Goal: Transaction & Acquisition: Purchase product/service

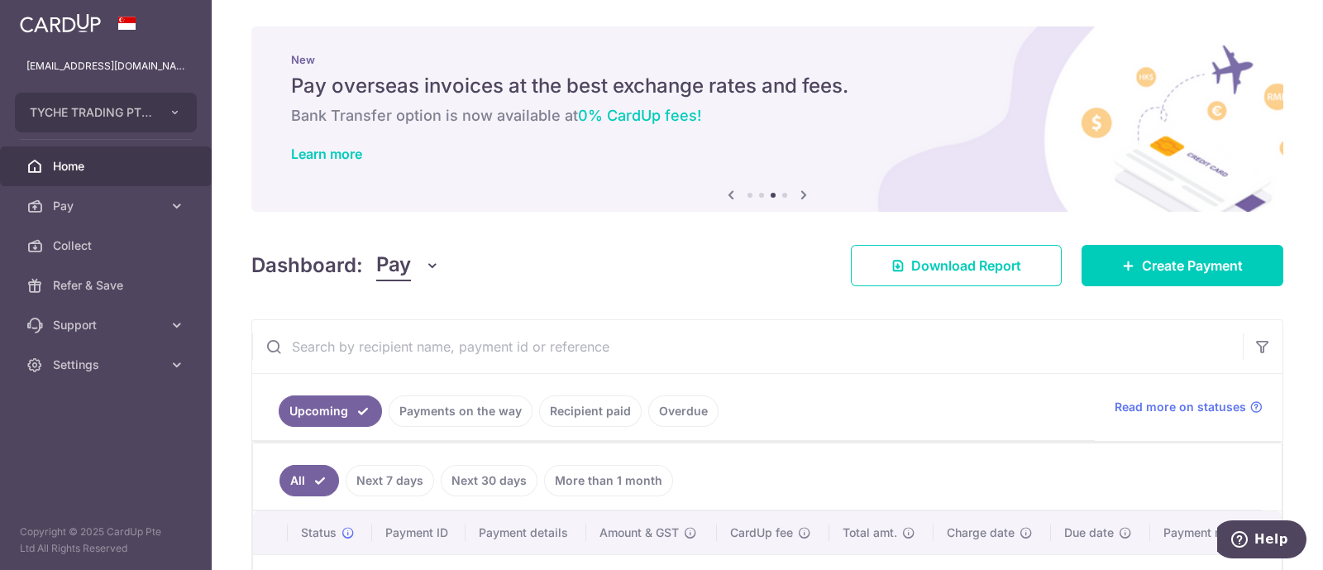
scroll to position [234, 0]
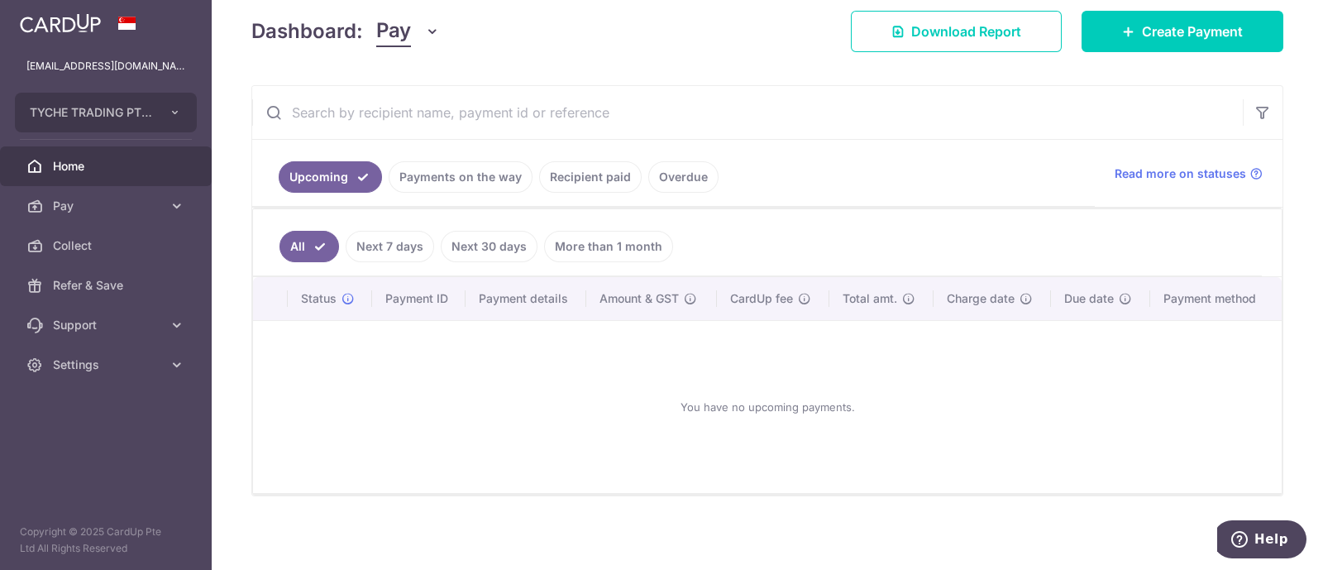
click at [79, 169] on span "Home" at bounding box center [107, 166] width 109 height 17
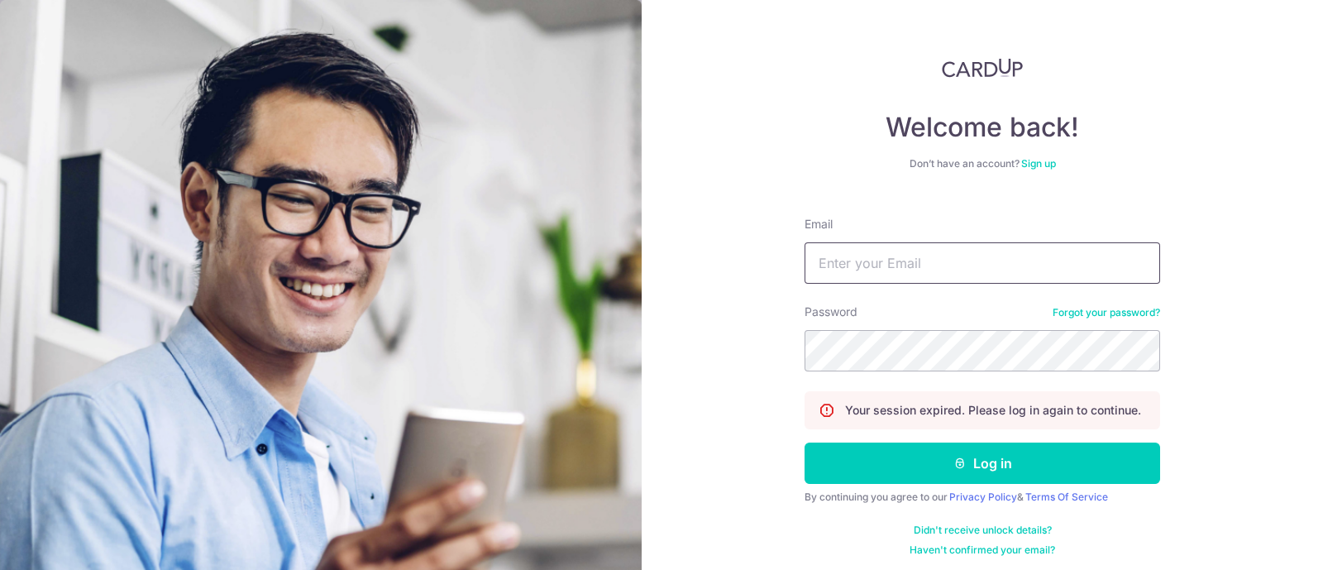
type input "[EMAIL_ADDRESS][DOMAIN_NAME]"
click at [79, 169] on img at bounding box center [320, 456] width 641 height 913
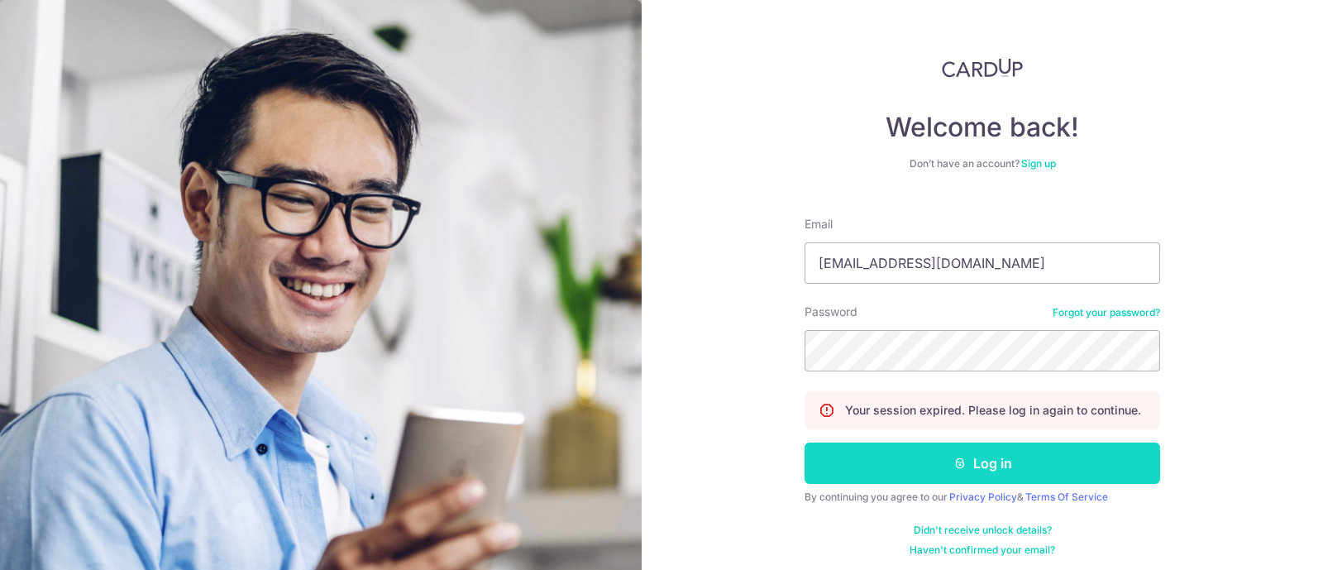
click at [941, 452] on button "Log in" at bounding box center [981, 462] width 355 height 41
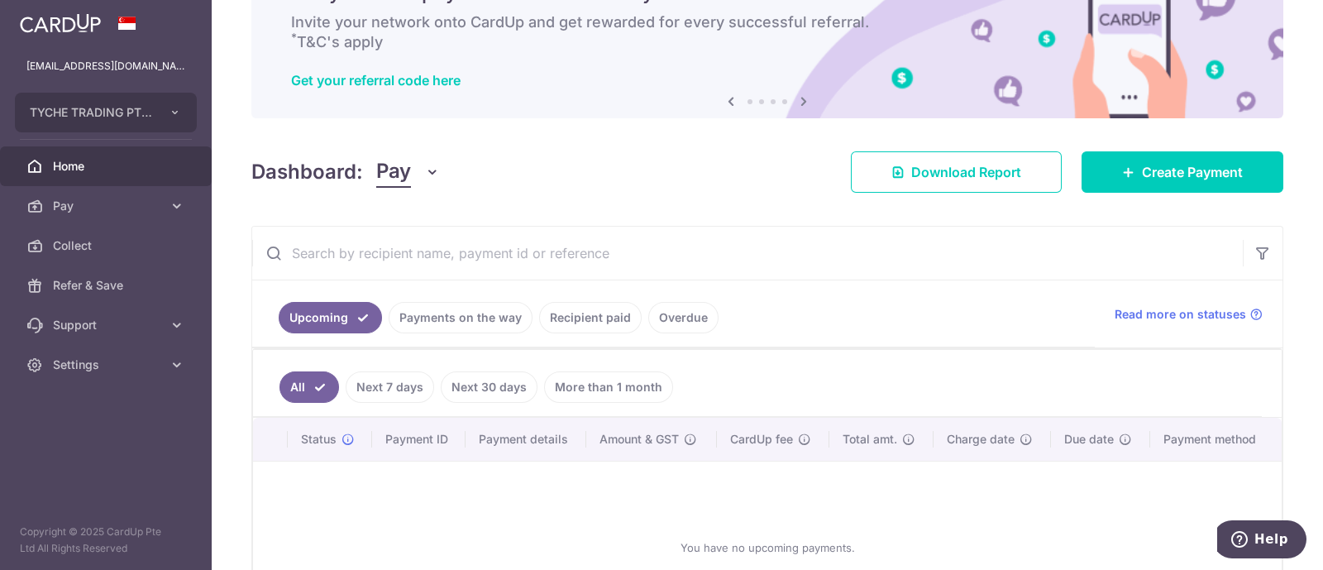
scroll to position [92, 0]
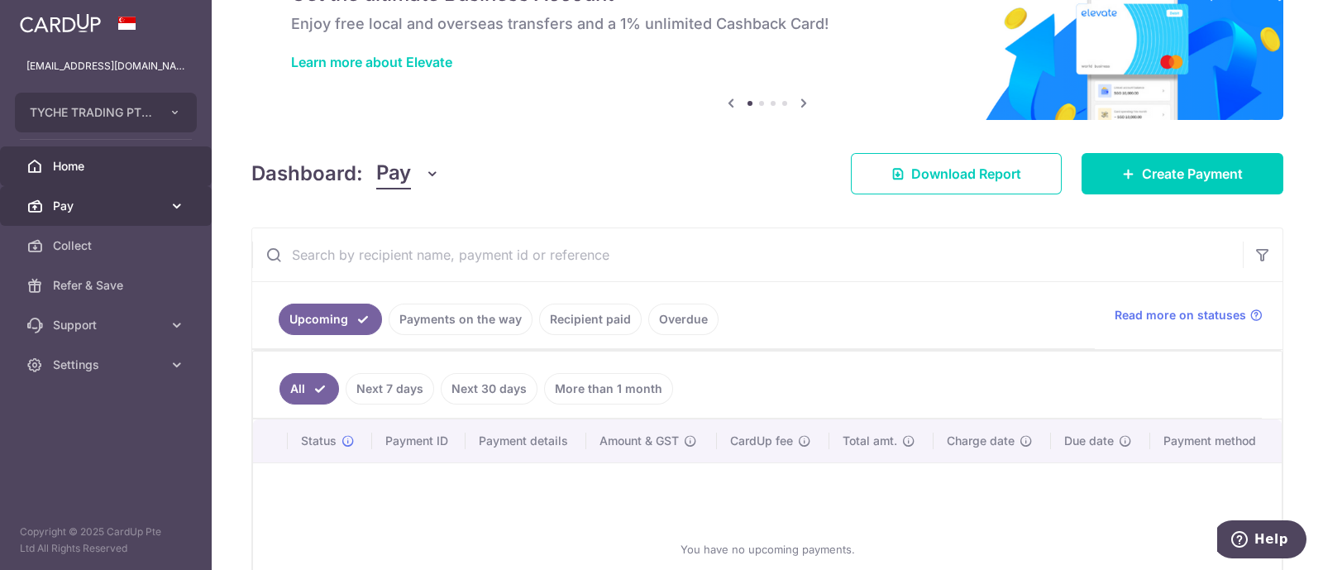
click at [95, 203] on span "Pay" at bounding box center [107, 206] width 109 height 17
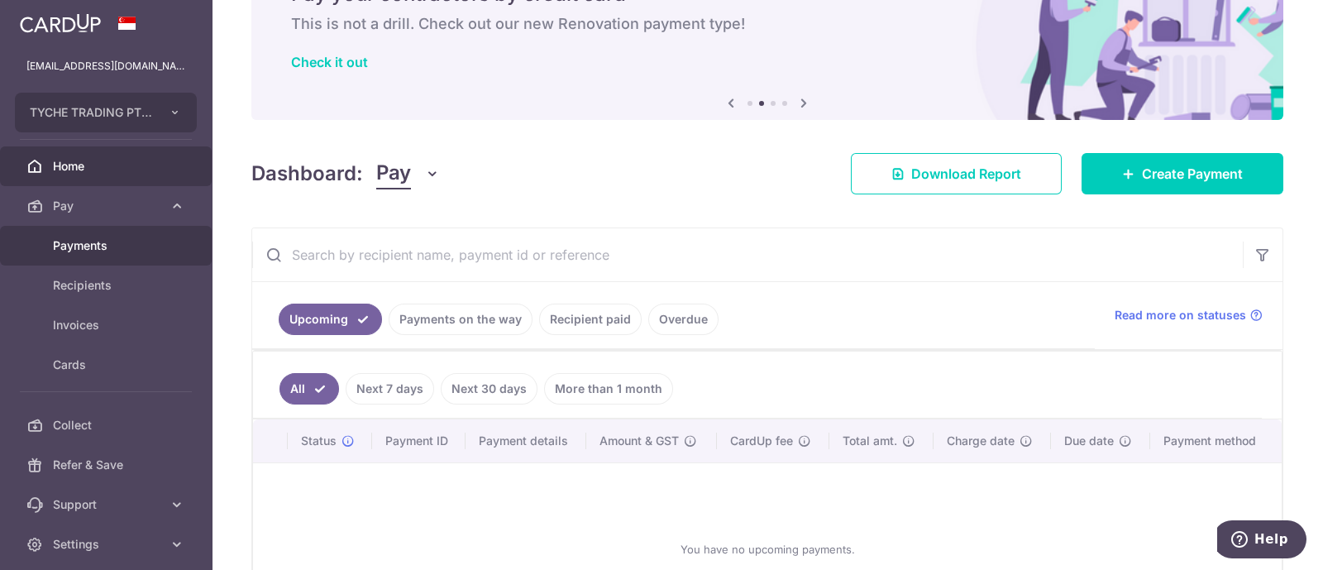
click at [118, 239] on span "Payments" at bounding box center [107, 245] width 109 height 17
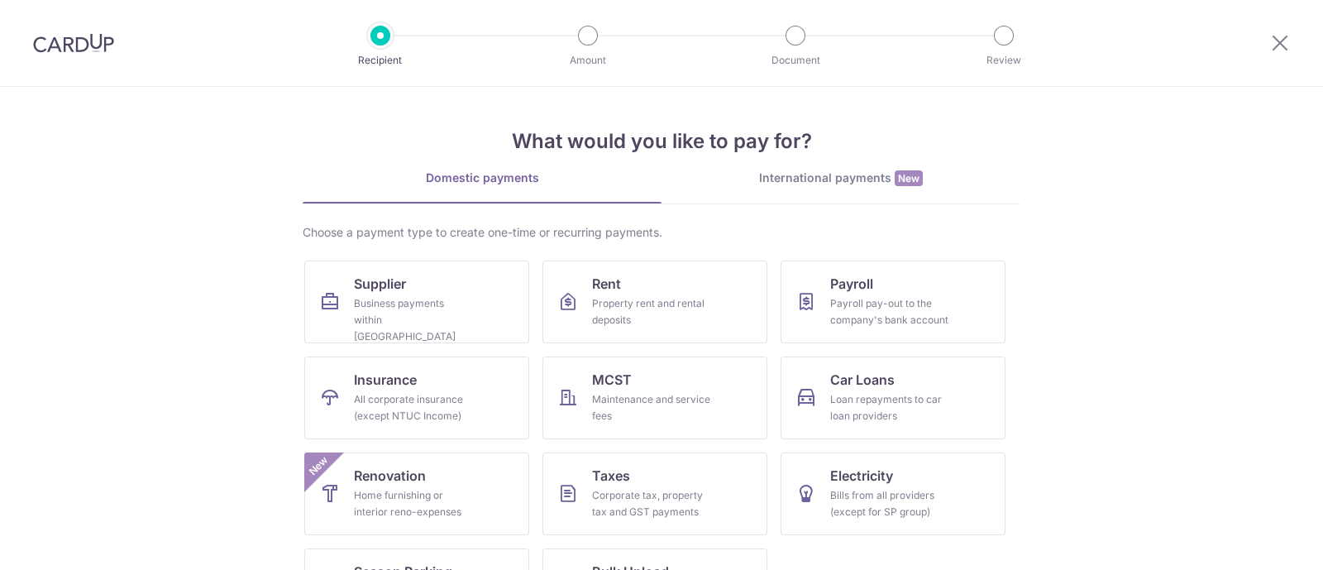
scroll to position [74, 0]
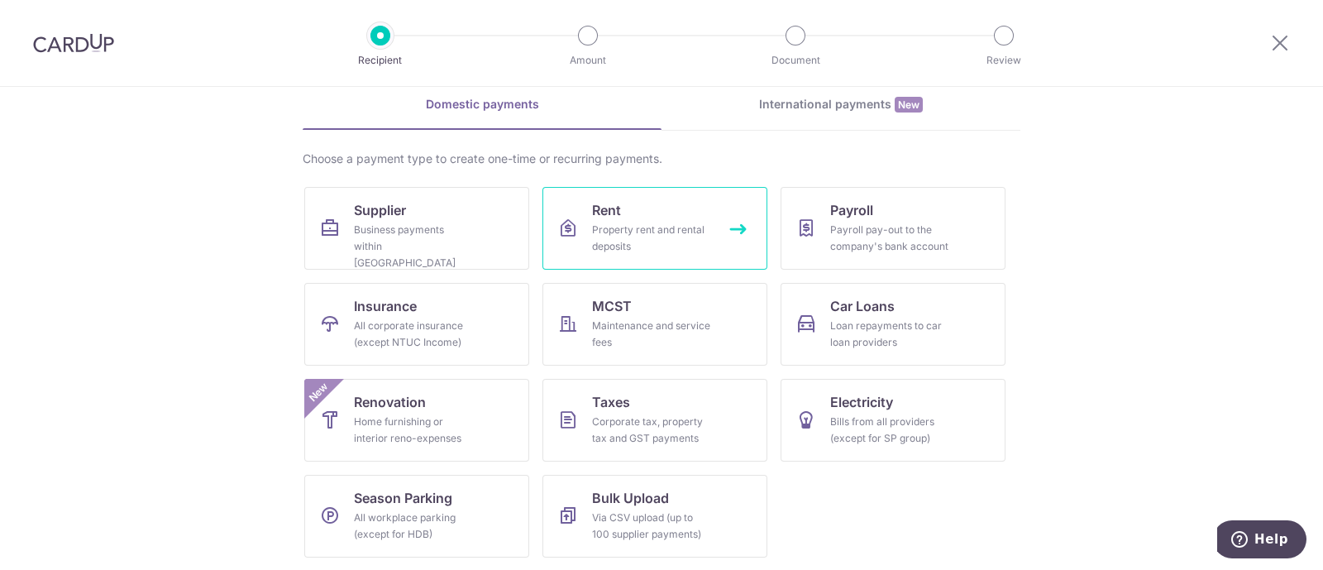
click at [672, 210] on link "Rent Property rent and rental deposits" at bounding box center [654, 228] width 225 height 83
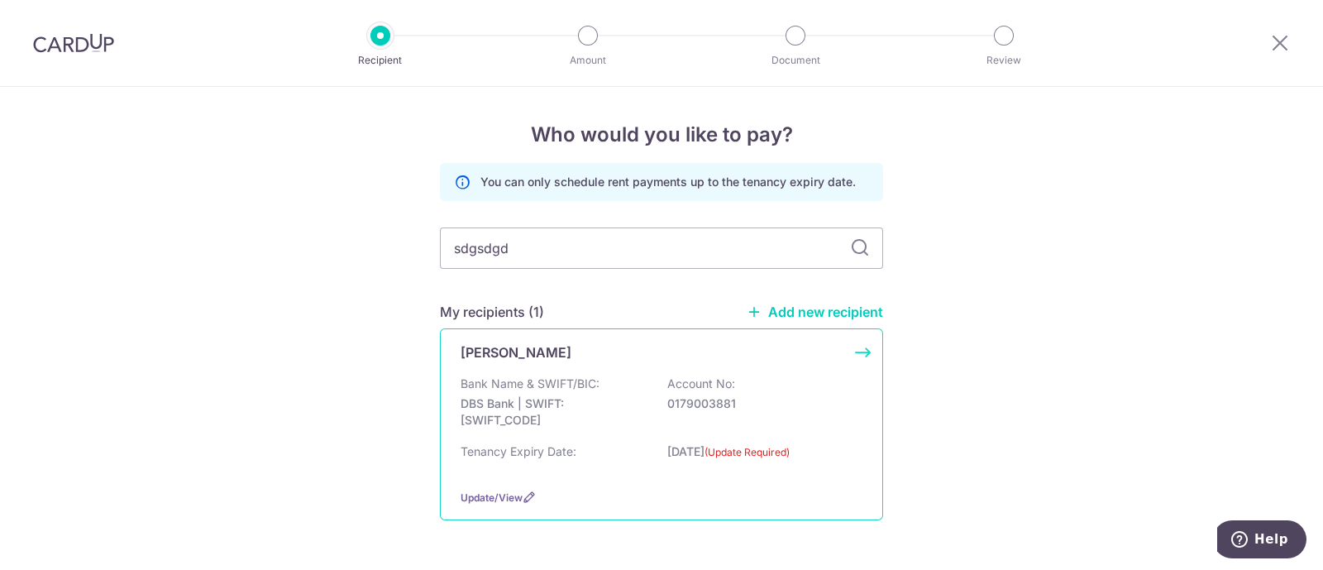
type input "sdgsdgdg"
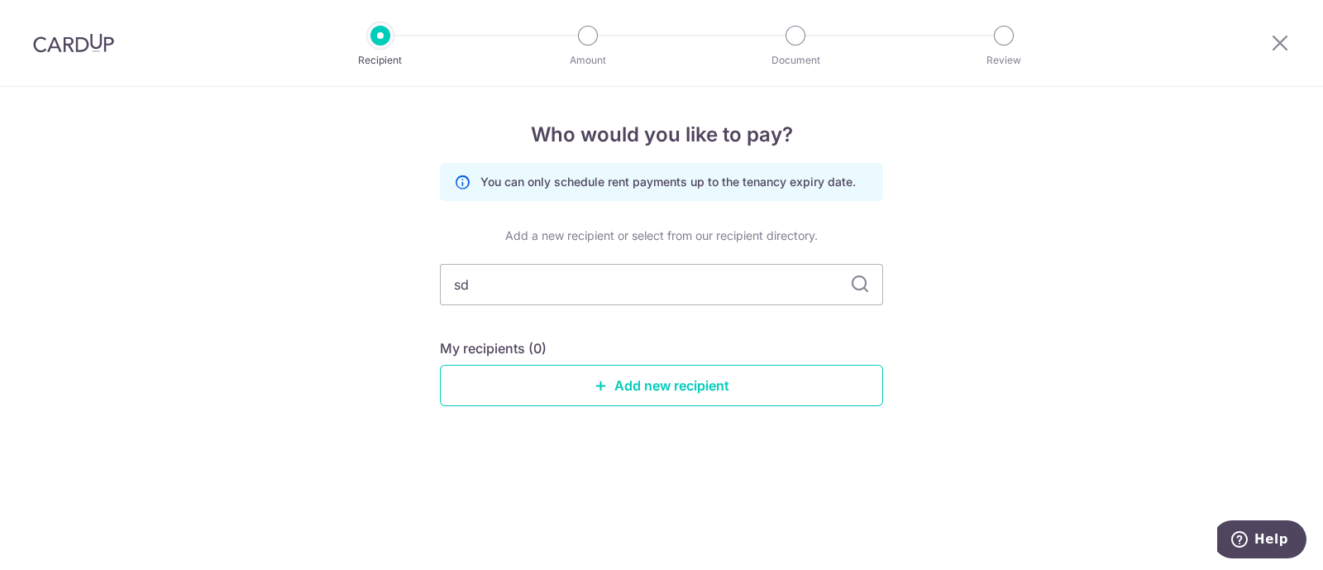
type input "s"
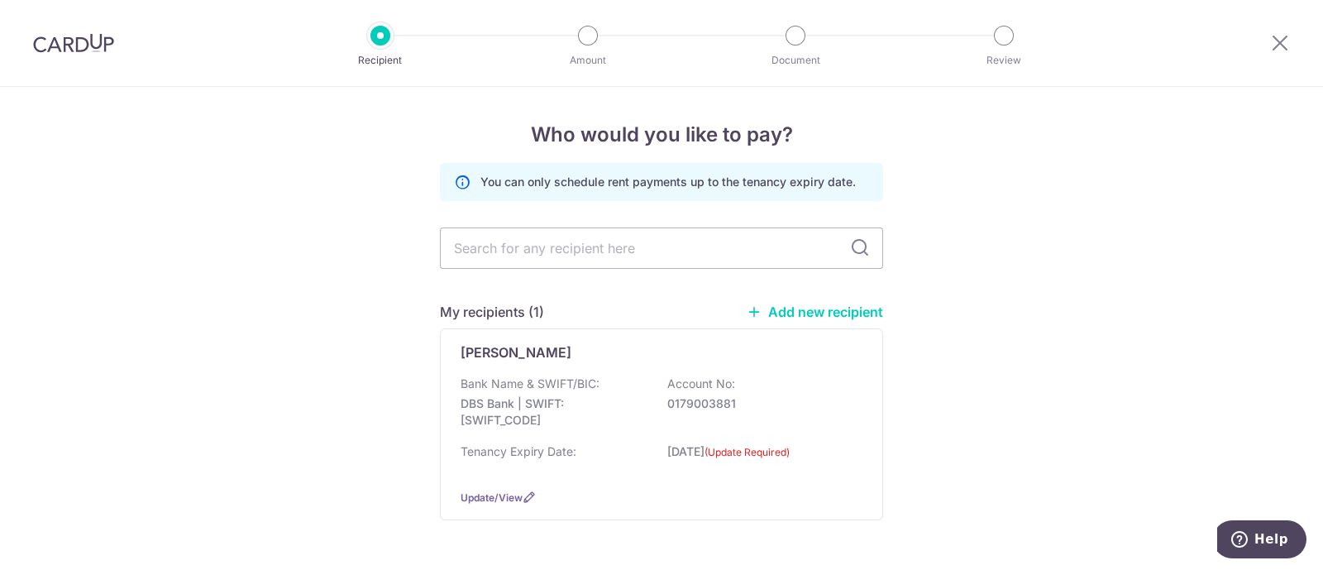
click at [822, 316] on link "Add new recipient" at bounding box center [814, 311] width 136 height 17
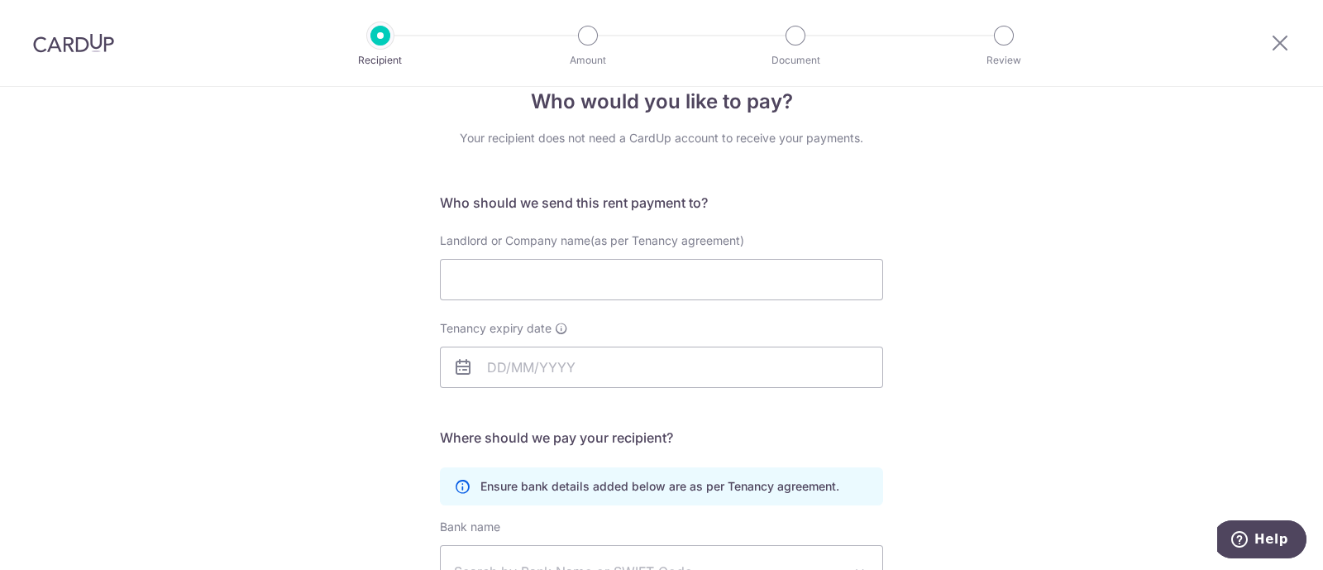
scroll to position [32, 0]
click at [574, 278] on input "Landlord or Company name(as per Tenancy agreement)" at bounding box center [661, 280] width 443 height 41
type input "Tyche Entertainment Pte Ltd"
type input "Ker Wei Hao Victor"
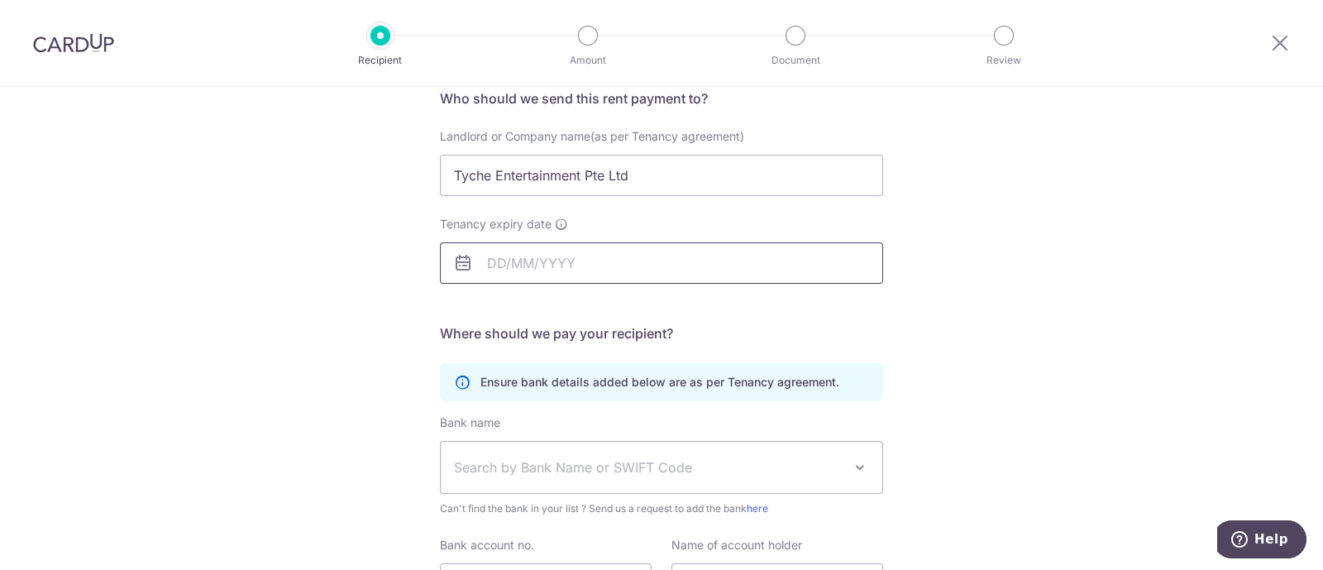
click at [538, 258] on input "Tenancy expiry date" at bounding box center [661, 262] width 443 height 41
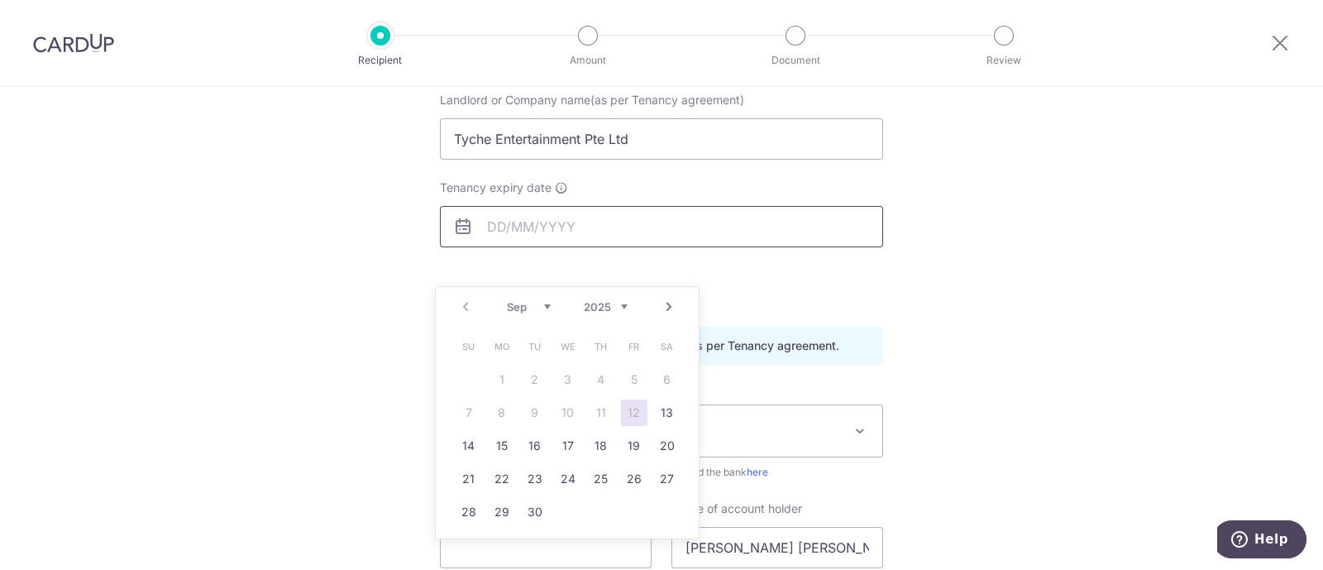
scroll to position [174, 0]
click at [666, 436] on link "20" at bounding box center [667, 445] width 26 height 26
type input "[DATE]"
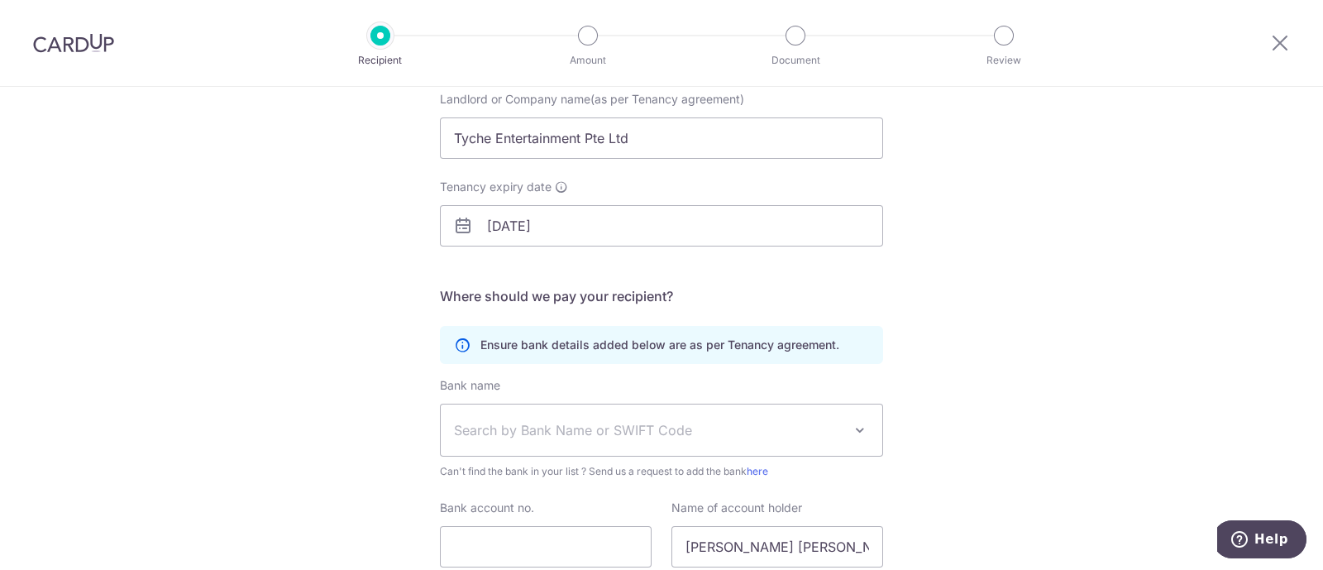
scroll to position [303, 0]
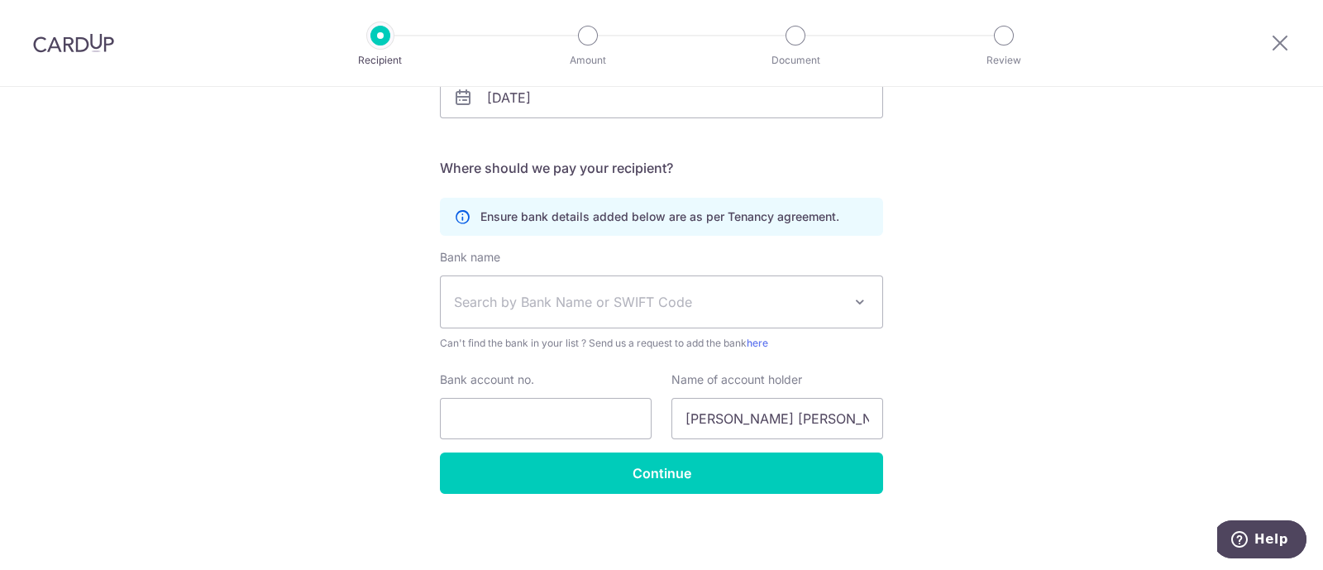
click at [559, 304] on span "Search by Bank Name or SWIFT Code" at bounding box center [648, 302] width 389 height 20
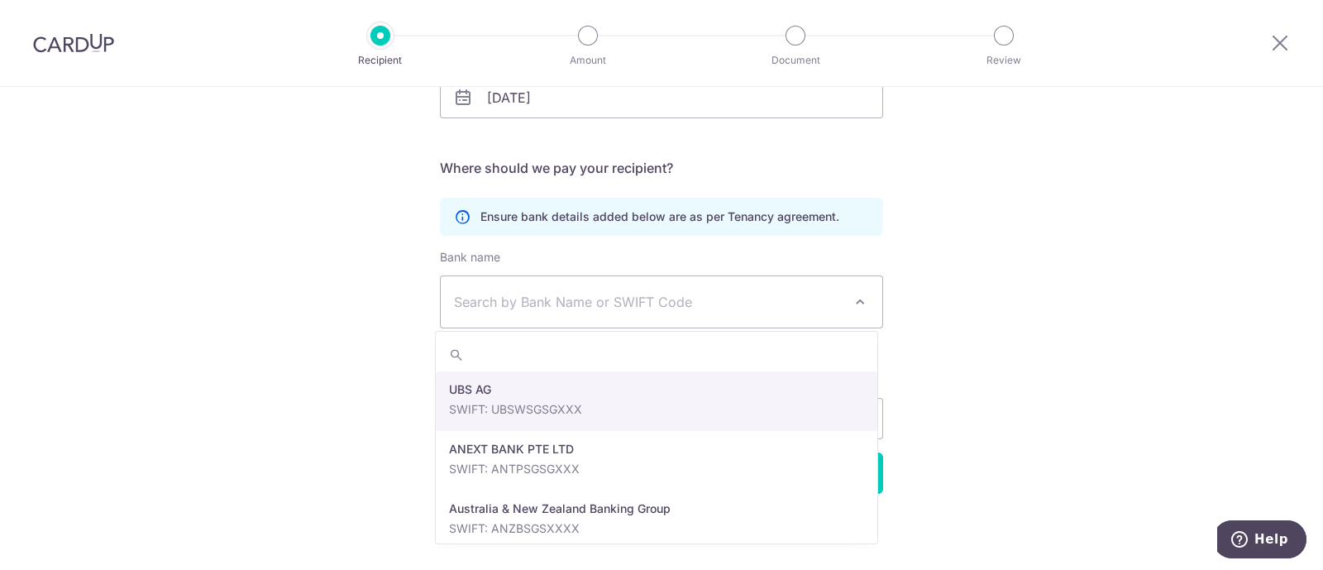
select select "22506"
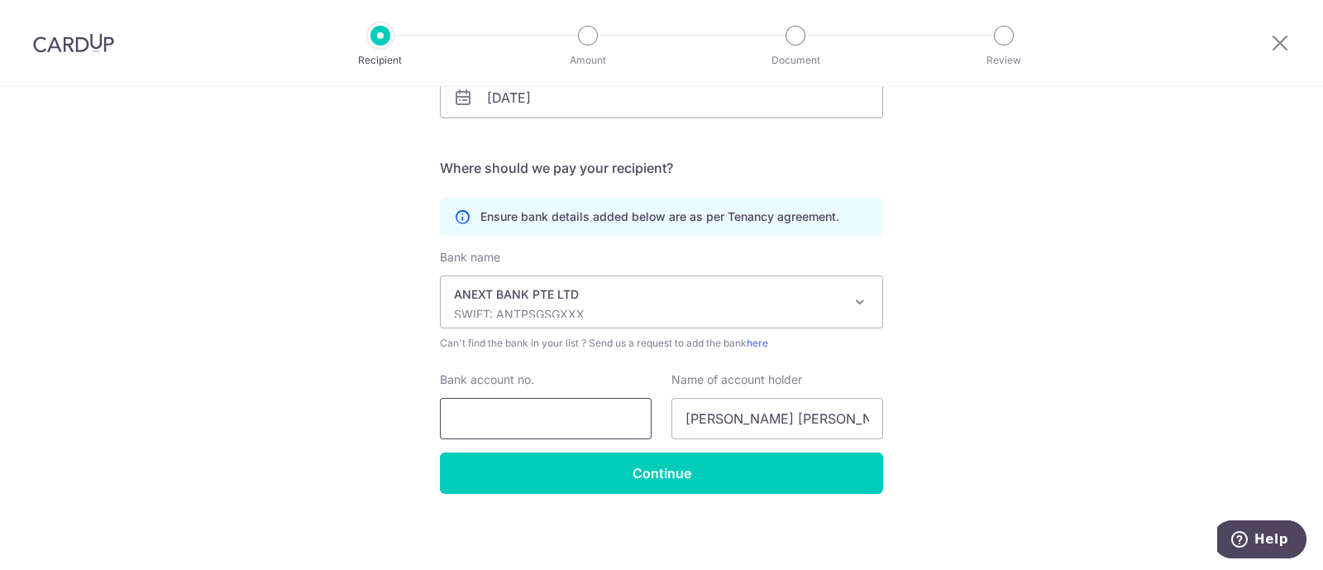
click at [519, 419] on input "Bank account no." at bounding box center [546, 418] width 212 height 41
type input "89889909999"
click at [538, 448] on div "Bank name Select Bank UBS AG ANEXT BANK PTE LTD Australia & New Zealand Banking…" at bounding box center [661, 350] width 443 height 203
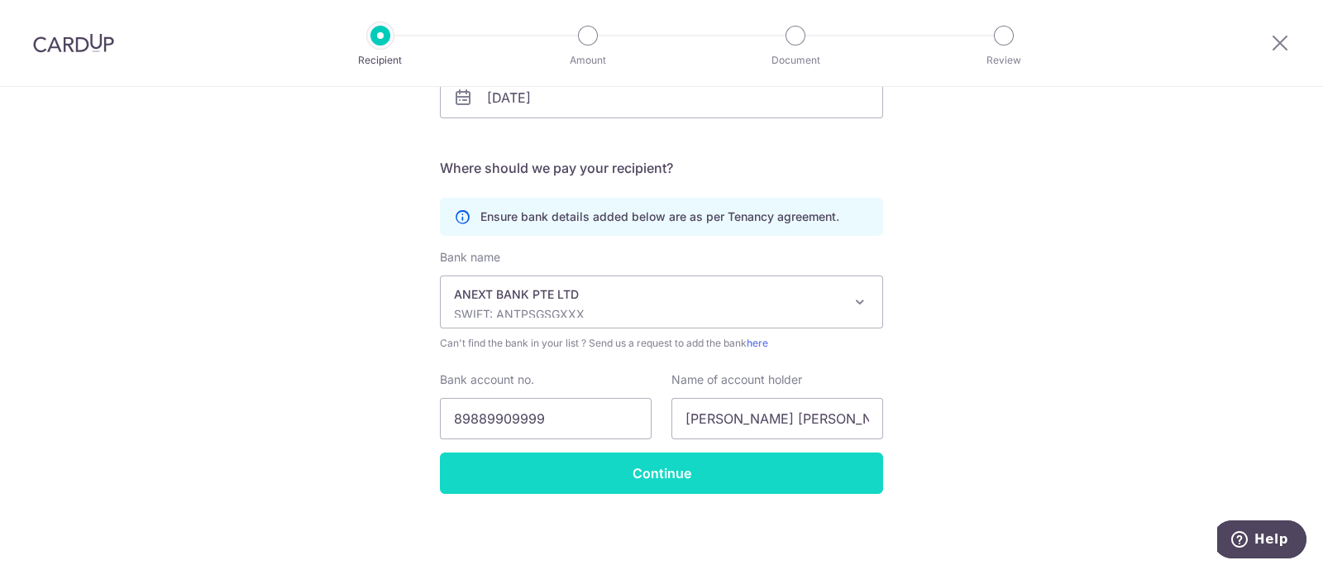
click at [536, 478] on input "Continue" at bounding box center [661, 472] width 443 height 41
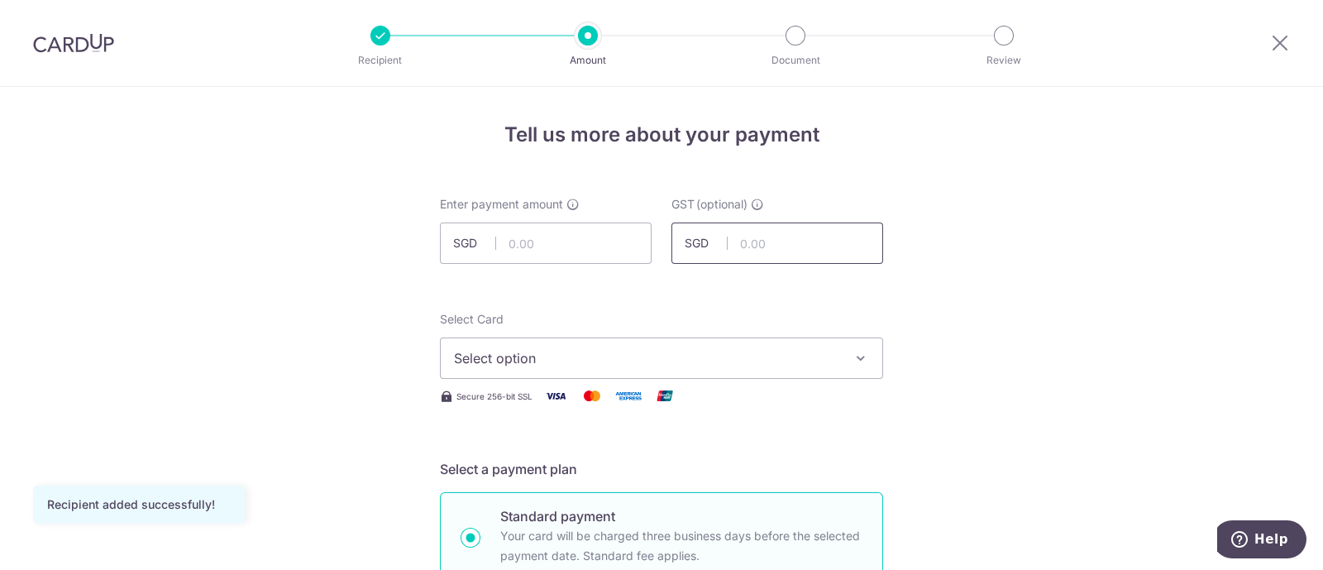
click at [765, 237] on input "text" at bounding box center [777, 242] width 212 height 41
click at [538, 233] on input "text" at bounding box center [546, 242] width 212 height 41
click at [537, 239] on input "100,000.00" at bounding box center [546, 242] width 212 height 41
type input "10,000.00"
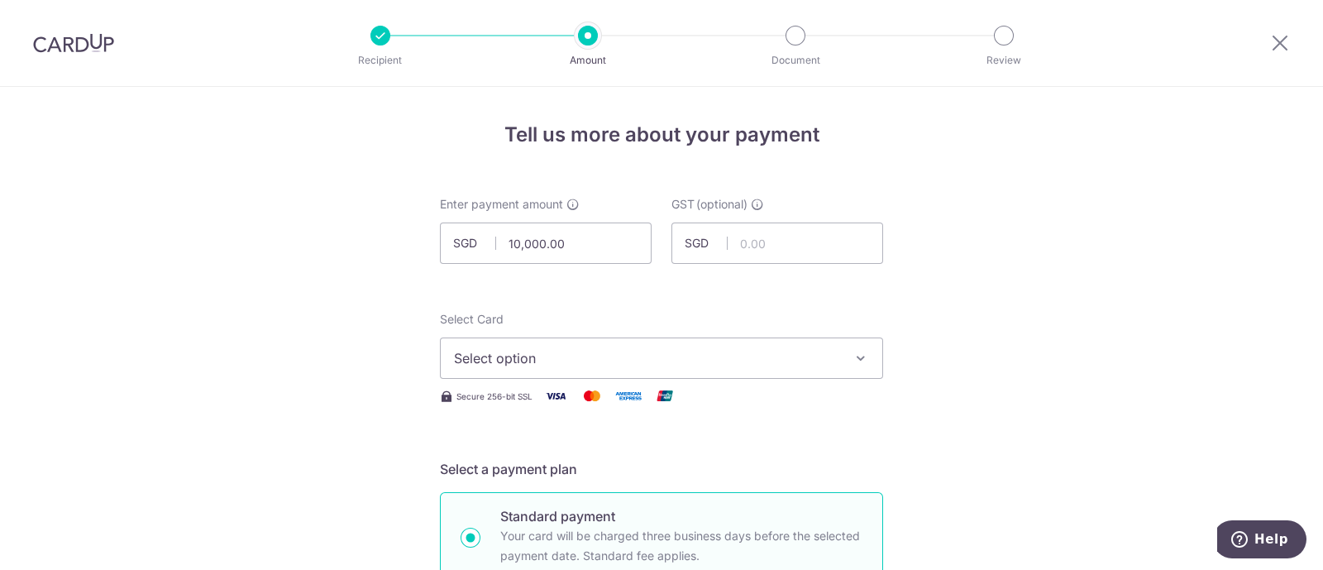
click at [492, 344] on button "Select option" at bounding box center [661, 357] width 443 height 41
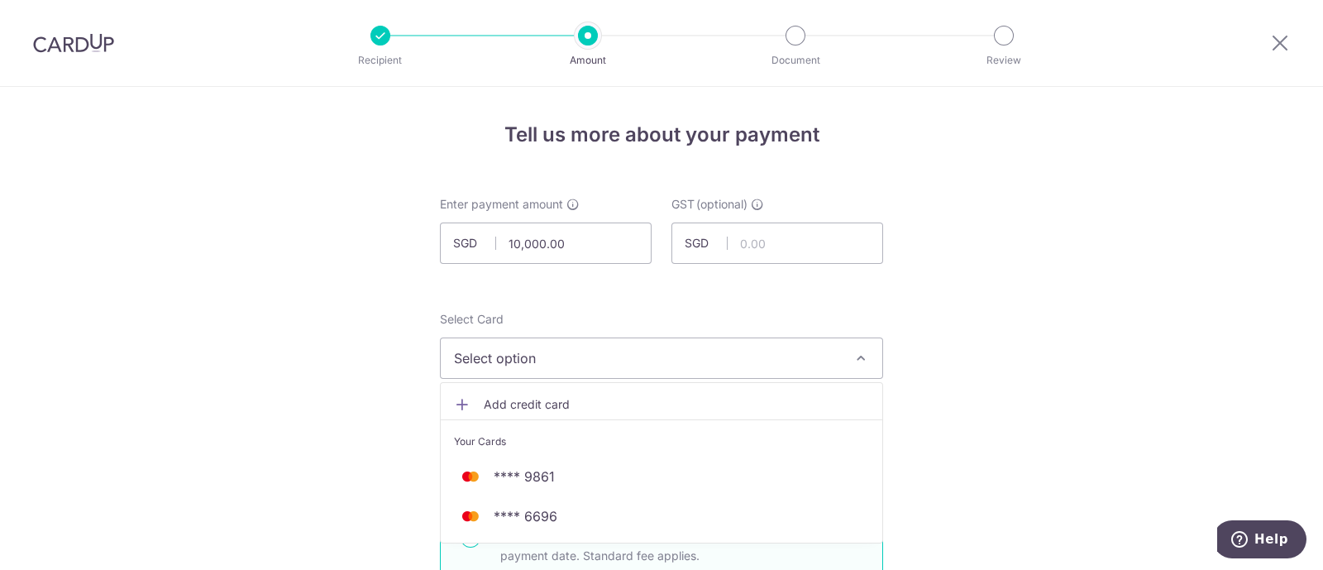
scroll to position [126, 0]
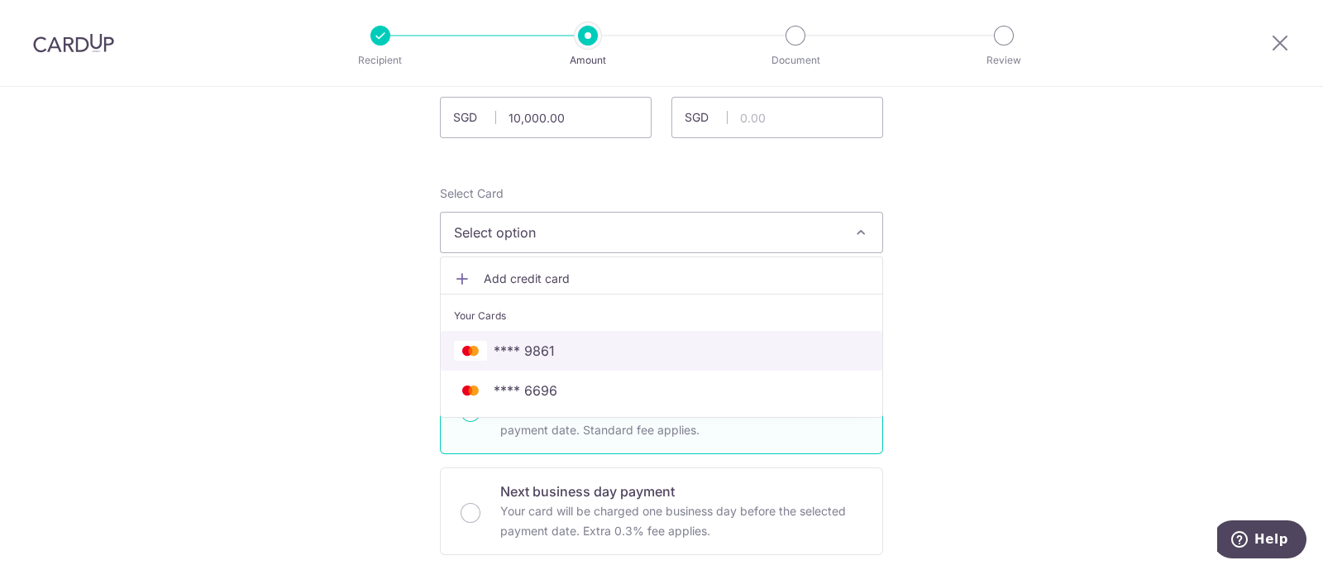
click at [536, 350] on span "**** 9861" at bounding box center [523, 351] width 61 height 20
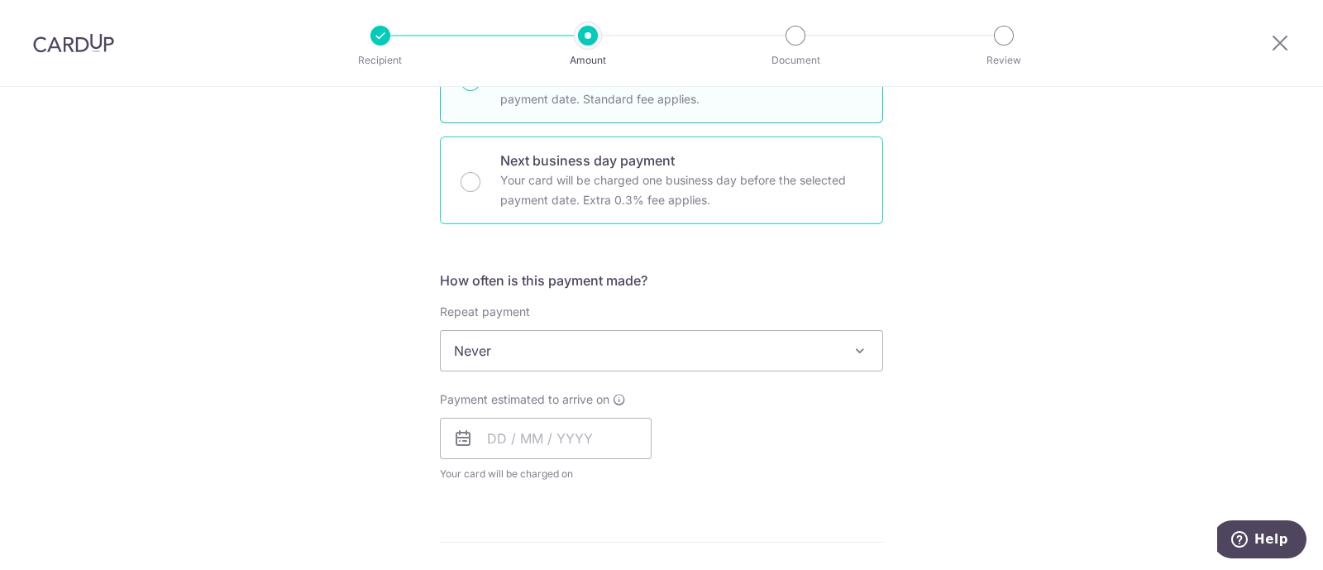
scroll to position [495, 0]
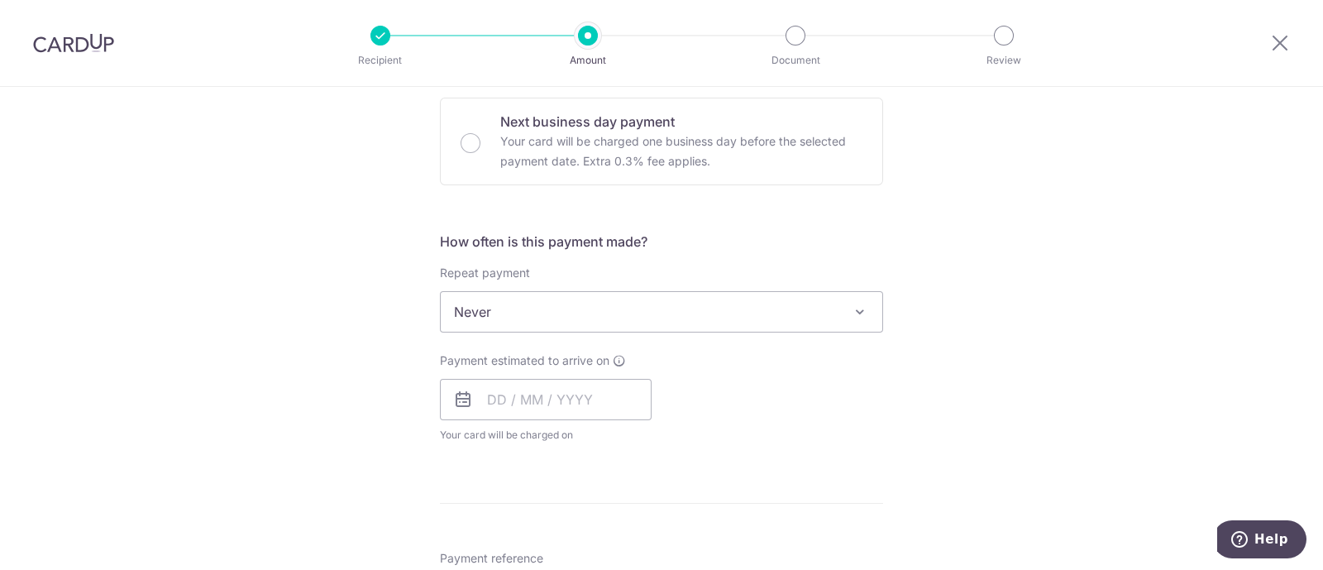
click at [517, 319] on span "Never" at bounding box center [661, 312] width 441 height 40
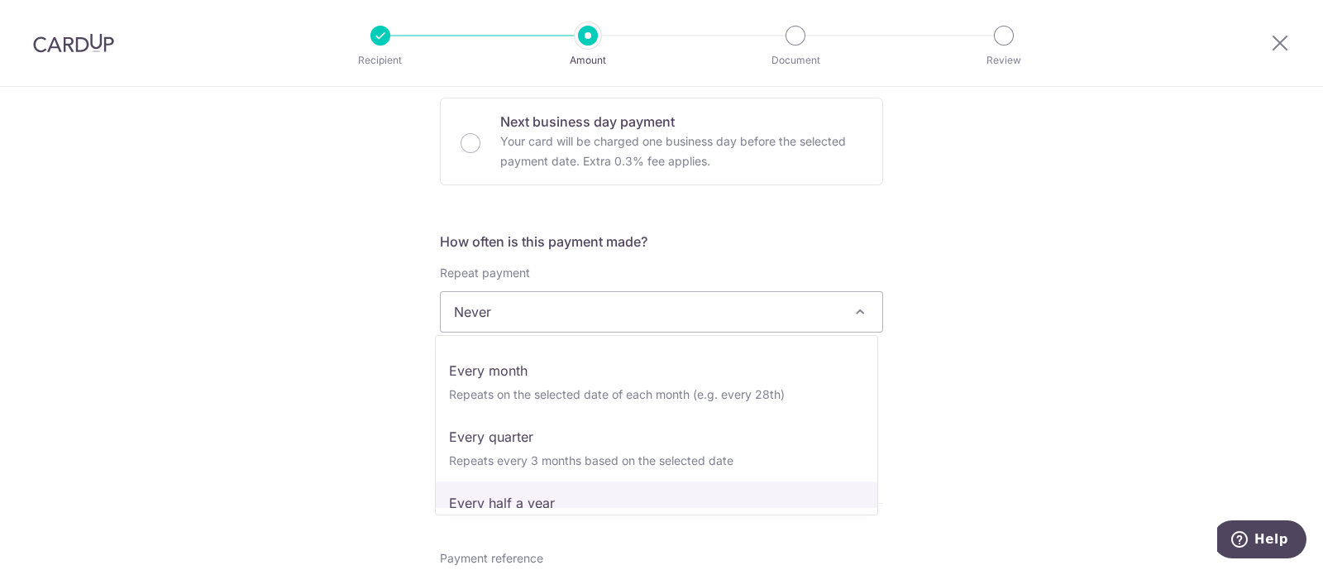
scroll to position [164, 0]
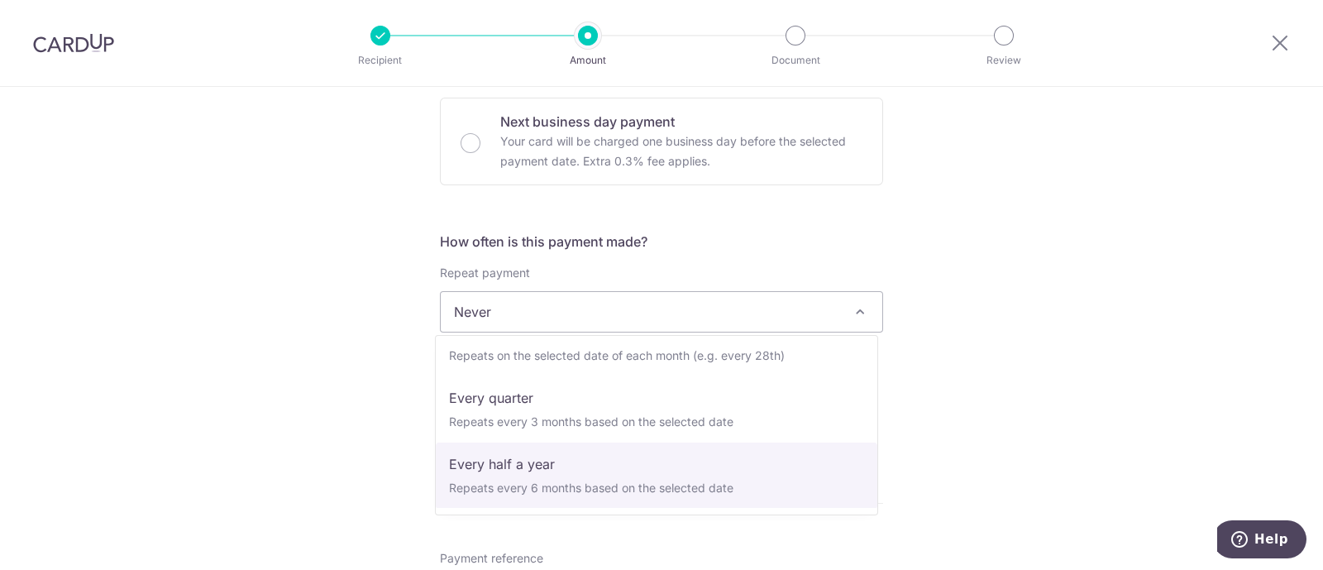
click at [283, 391] on div "Tell us more about your payment Enter payment amount SGD 10,000.00 10000.00 GST…" at bounding box center [661, 395] width 1323 height 1606
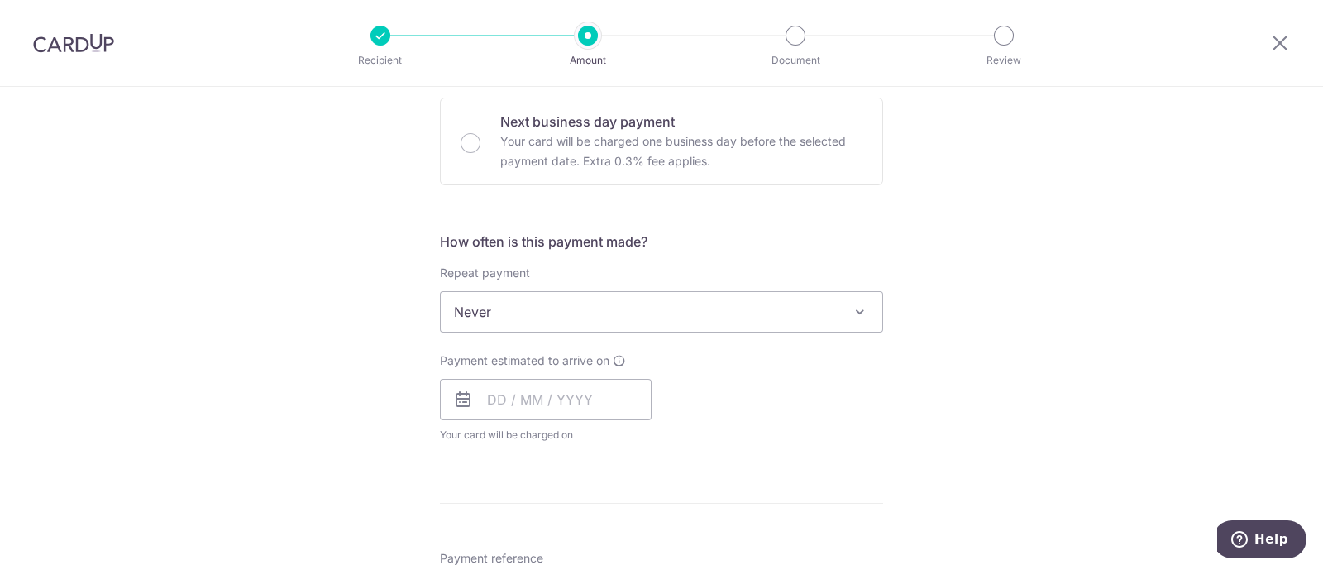
scroll to position [537, 0]
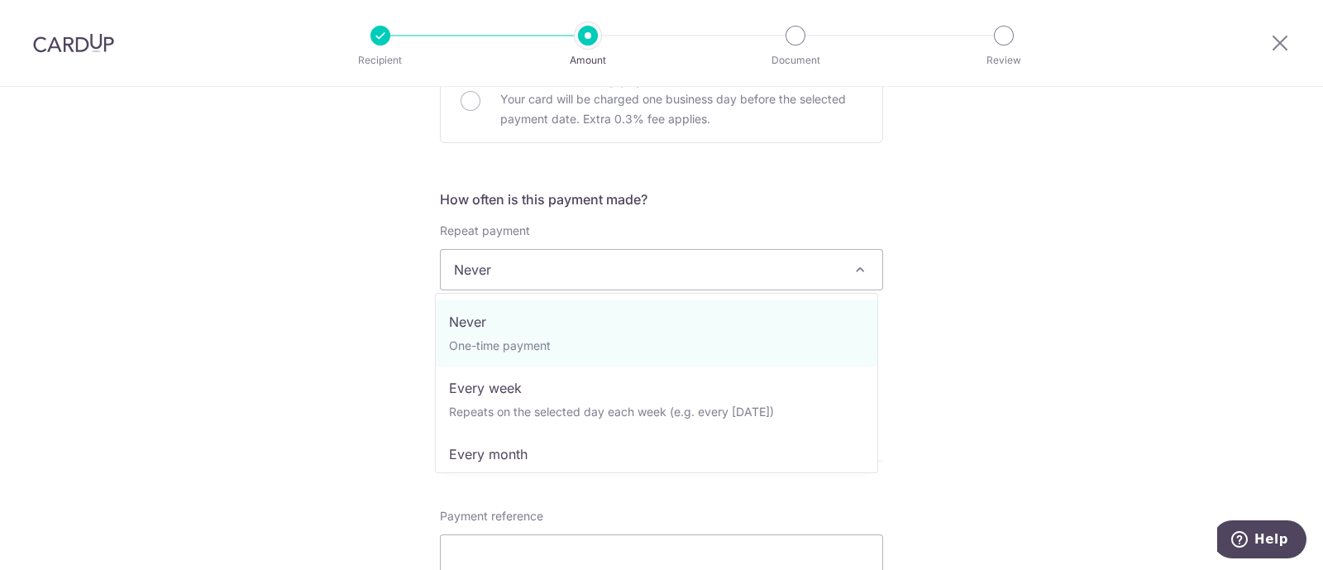
click at [663, 261] on span "Never" at bounding box center [661, 270] width 441 height 40
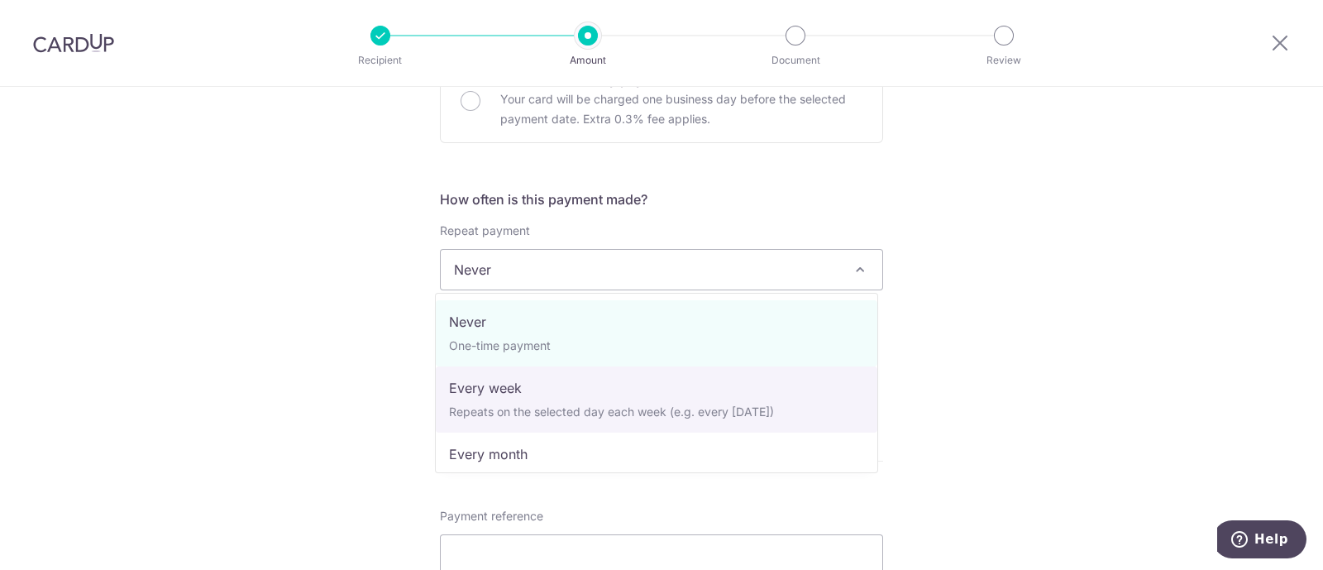
select select "2"
type input "[DATE]"
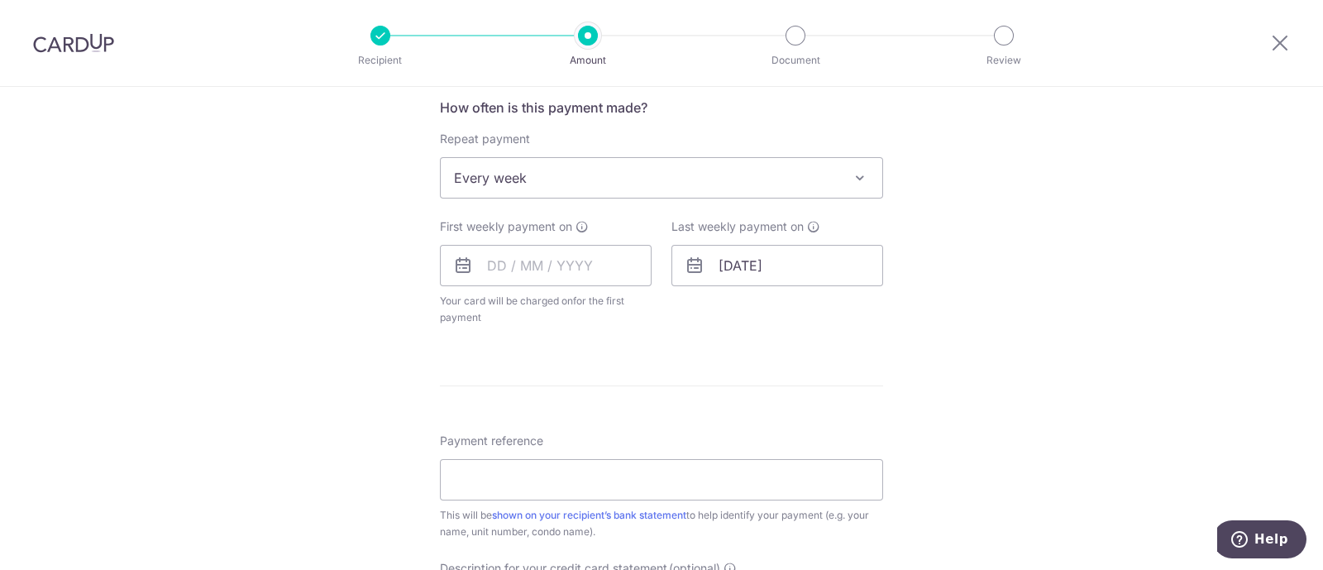
scroll to position [630, 0]
click at [500, 265] on input "text" at bounding box center [546, 264] width 212 height 41
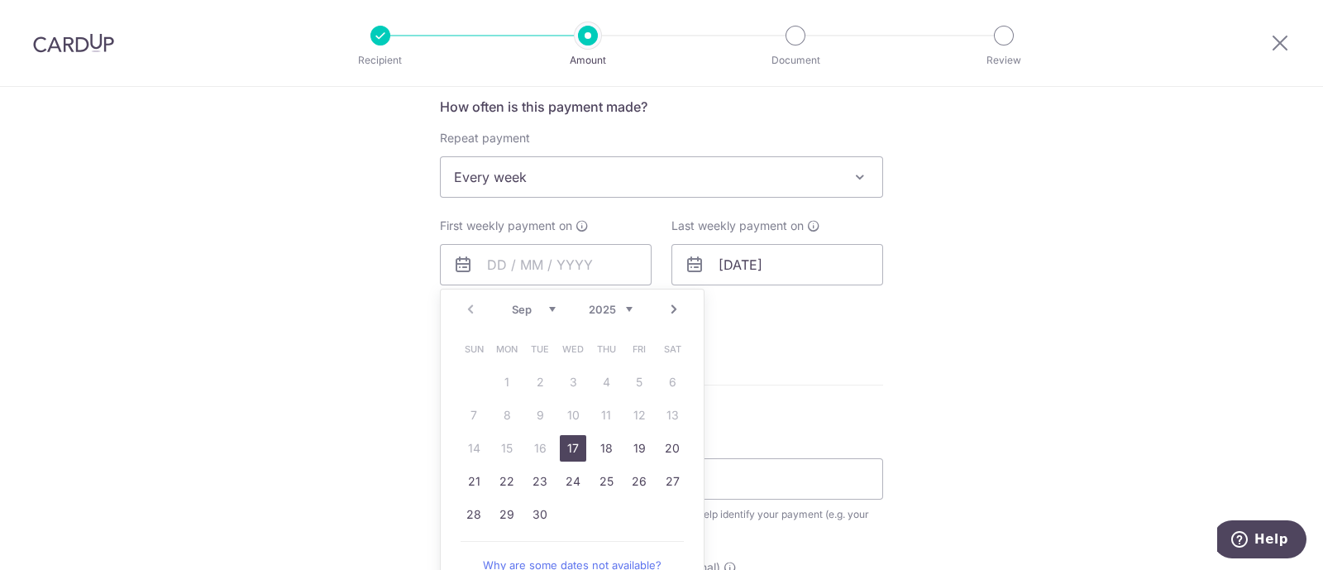
click at [740, 361] on form "Enter payment amount SGD 10,000.00 10000.00 GST (optional) SGD Recipient added …" at bounding box center [661, 284] width 443 height 1436
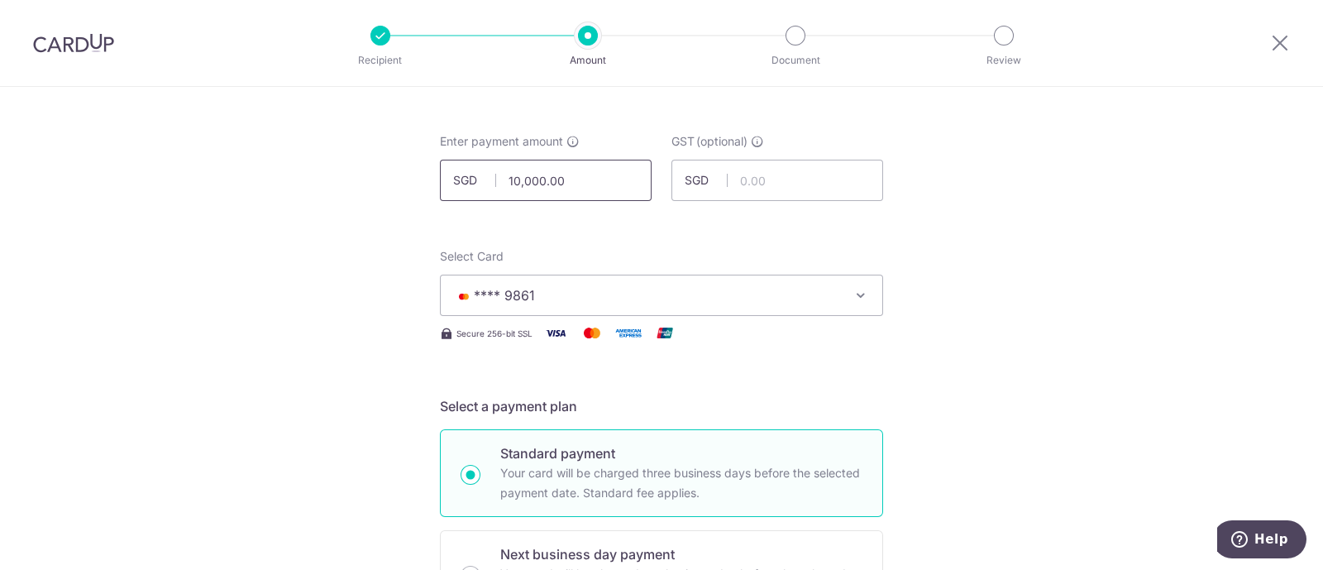
scroll to position [0, 0]
